Goal: Register for event/course

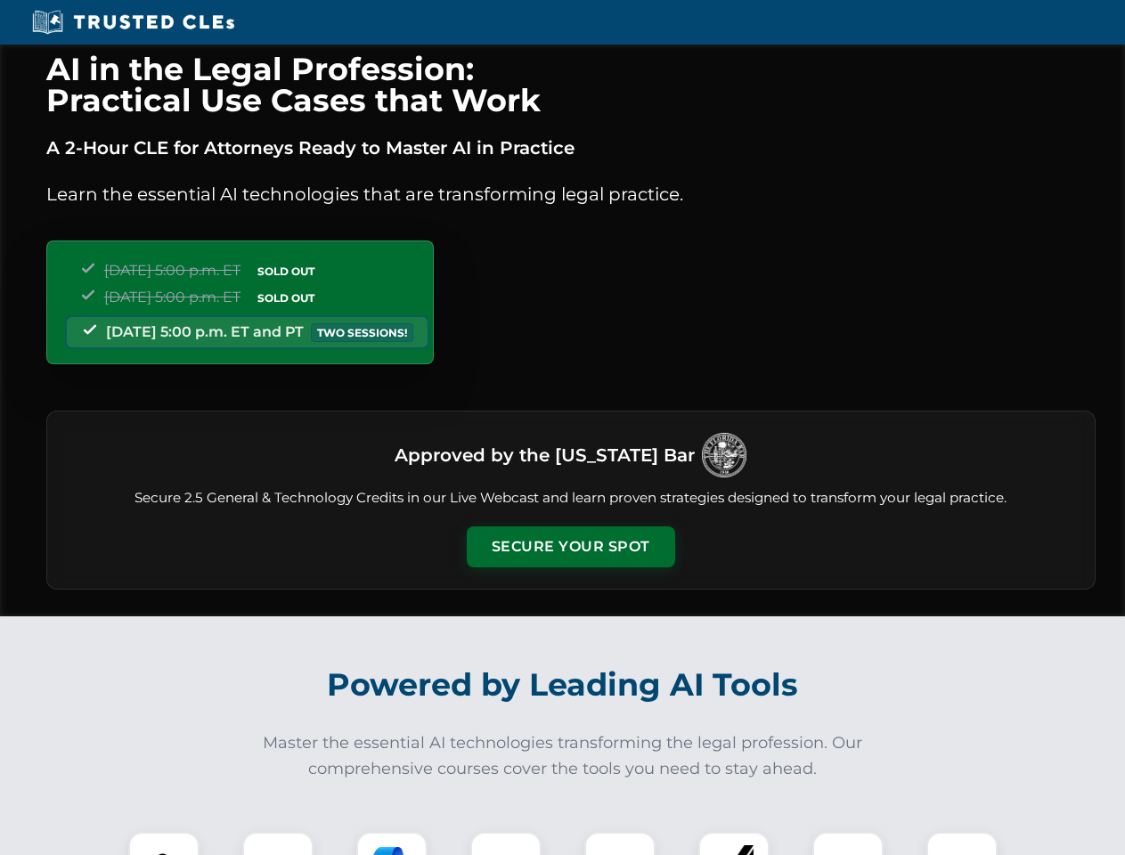
click at [570, 547] on button "Secure Your Spot" at bounding box center [571, 546] width 208 height 41
click at [164, 843] on img at bounding box center [164, 867] width 52 height 52
click at [278, 843] on div at bounding box center [277, 867] width 71 height 71
click at [392, 843] on div at bounding box center [391, 867] width 71 height 71
click at [506, 843] on img at bounding box center [506, 867] width 50 height 50
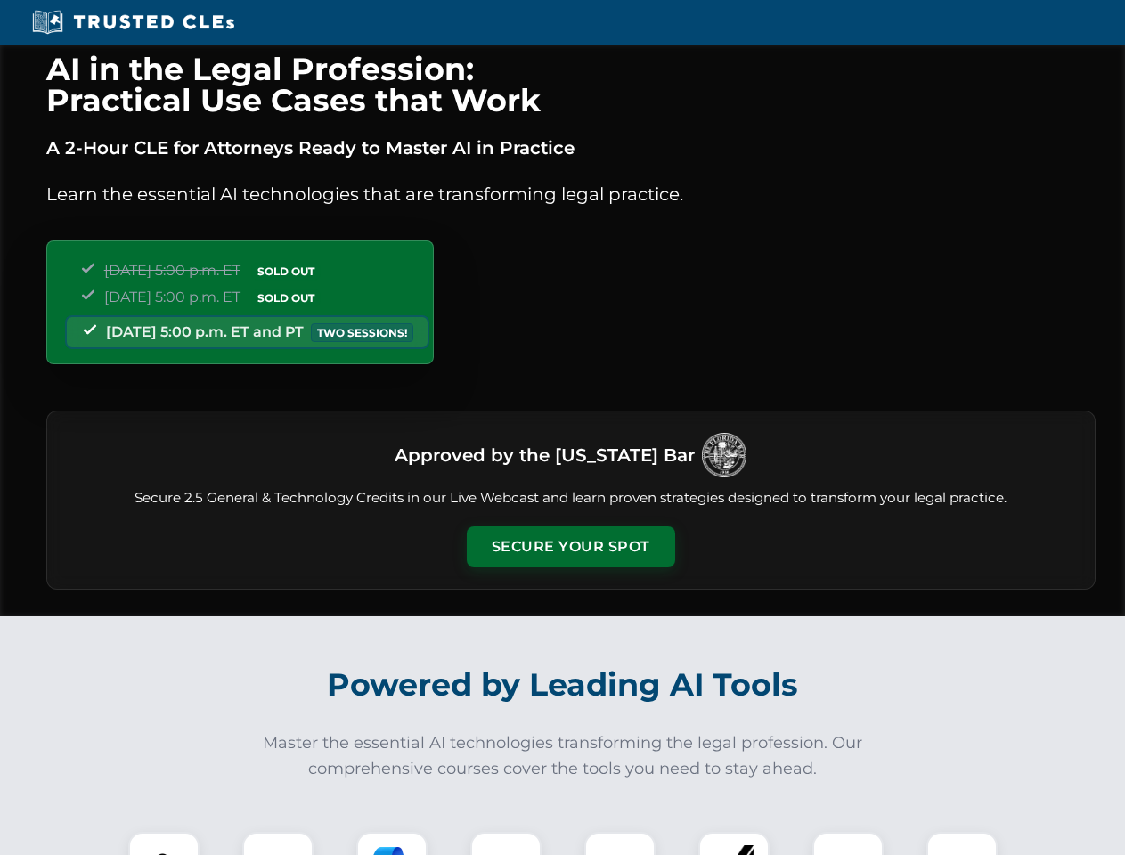
click at [620, 843] on div at bounding box center [619, 867] width 71 height 71
click at [734, 843] on div at bounding box center [733, 867] width 71 height 71
